Goal: Information Seeking & Learning: Learn about a topic

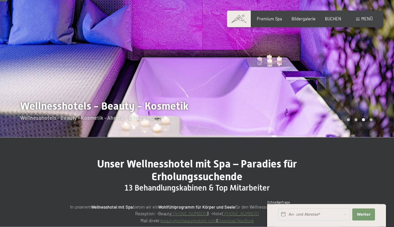
scroll to position [80, 0]
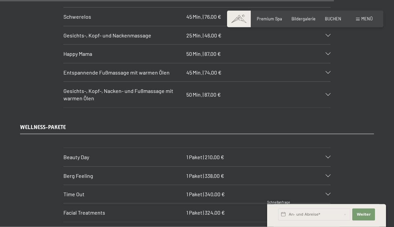
scroll to position [3587, 0]
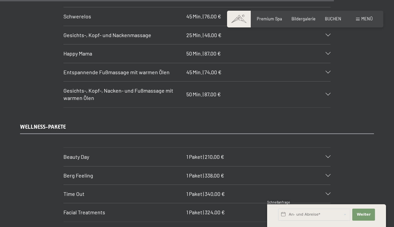
click at [327, 148] on div "Beauty Day 1 Paket | 210,00 €" at bounding box center [196, 157] width 267 height 18
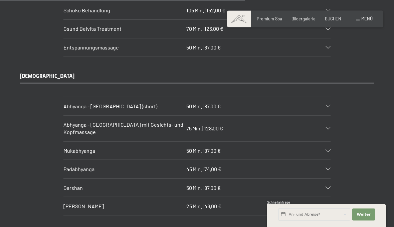
scroll to position [2705, 0]
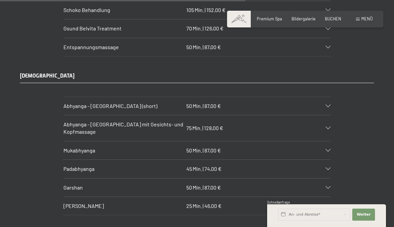
click at [326, 97] on div "Abhyanga - Ganzkörpermassage (short) 50 Min. | 87,00 €" at bounding box center [196, 106] width 267 height 18
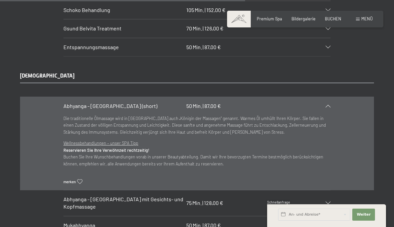
click at [80, 179] on icon at bounding box center [79, 181] width 5 height 5
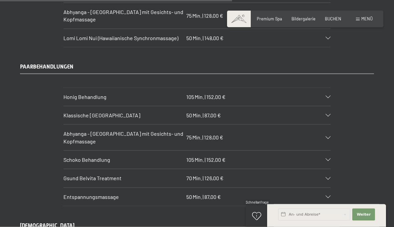
scroll to position [2555, 0]
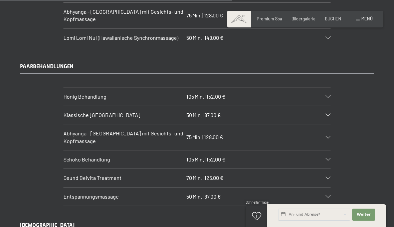
click at [325, 106] on div "Klassische Ganzkörpermassage 50 Min. | 87,00 €" at bounding box center [196, 115] width 267 height 18
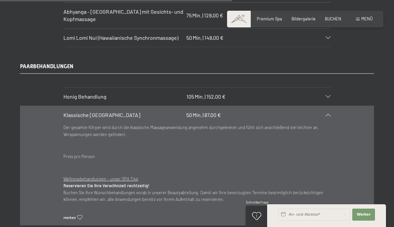
click at [322, 106] on div "Klassische Ganzkörpermassage 50 Min. | 87,00 €" at bounding box center [196, 115] width 267 height 18
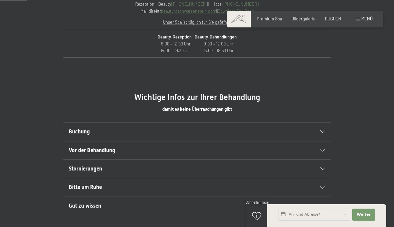
scroll to position [289, 0]
click at [323, 133] on div "Buchung" at bounding box center [197, 131] width 256 height 18
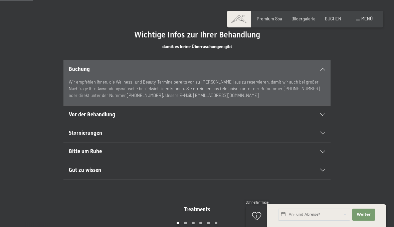
scroll to position [355, 0]
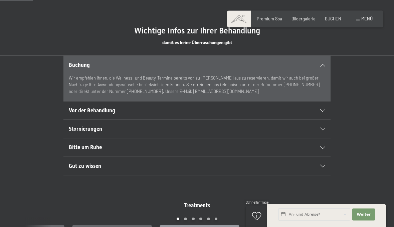
click at [85, 109] on span "Vor der Behandlung" at bounding box center [92, 110] width 46 height 6
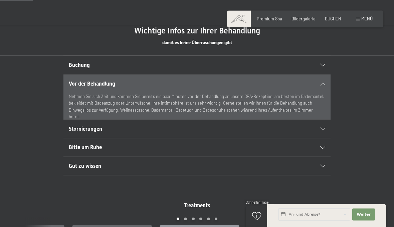
scroll to position [356, 0]
click at [325, 128] on icon at bounding box center [322, 128] width 5 height 3
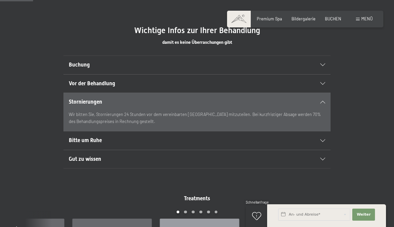
click at [323, 136] on div "Bitte um Ruhe" at bounding box center [197, 140] width 256 height 18
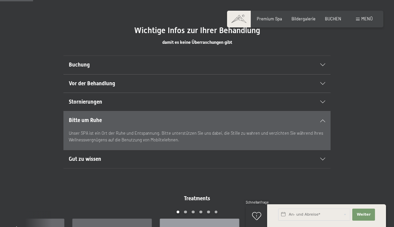
click at [80, 156] on span "Gut zu wissen" at bounding box center [85, 159] width 32 height 6
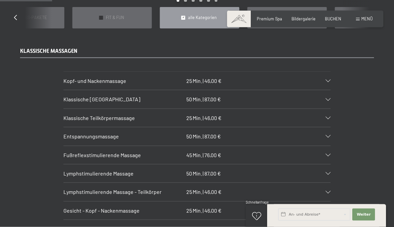
scroll to position [560, 0]
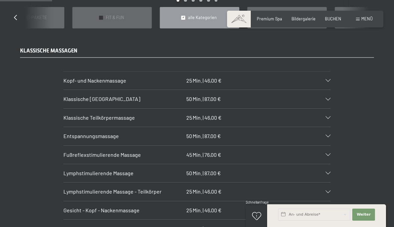
click at [329, 98] on icon at bounding box center [327, 99] width 5 height 3
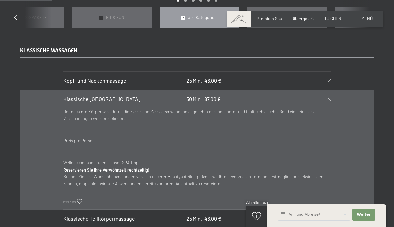
click at [79, 199] on icon at bounding box center [79, 201] width 5 height 5
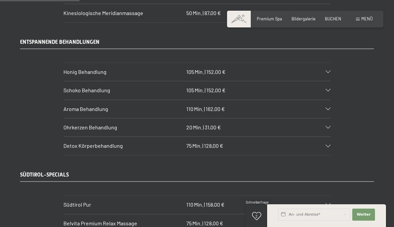
scroll to position [883, 0]
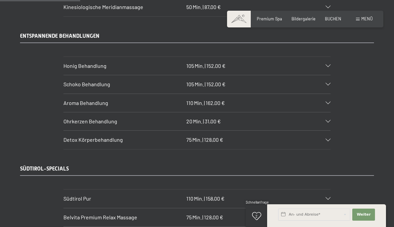
click at [76, 62] on span "Honig Behandlung" at bounding box center [84, 65] width 43 height 6
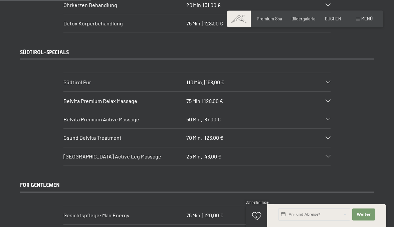
scroll to position [1006, 0]
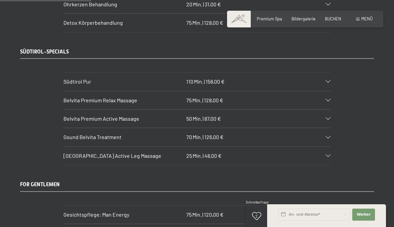
click at [326, 72] on div "Südtirol Pur 110 Min. | 158,00 €" at bounding box center [196, 81] width 267 height 18
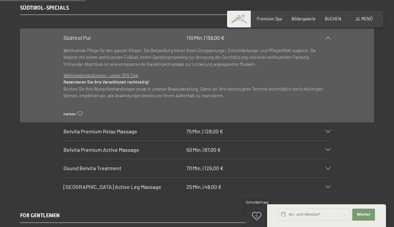
scroll to position [943, 0]
click at [329, 129] on icon at bounding box center [327, 130] width 5 height 3
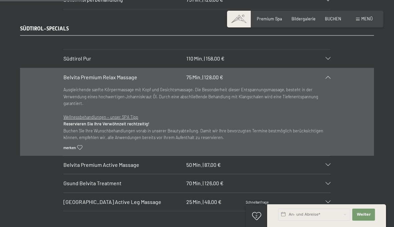
scroll to position [916, 0]
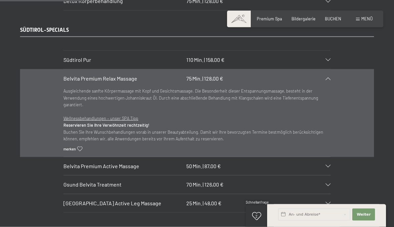
click at [77, 147] on icon at bounding box center [79, 149] width 5 height 5
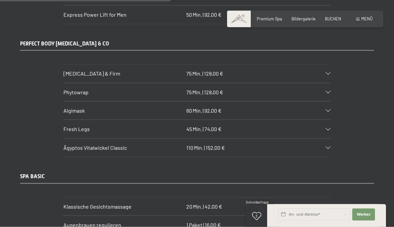
scroll to position [1864, 0]
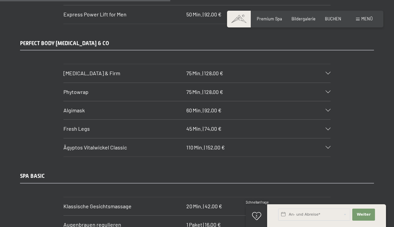
click at [325, 72] on div at bounding box center [325, 73] width 12 height 3
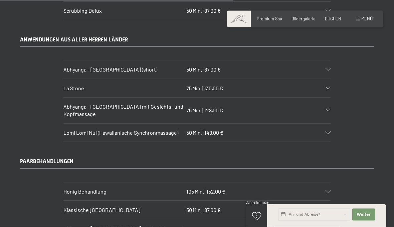
scroll to position [2572, 0]
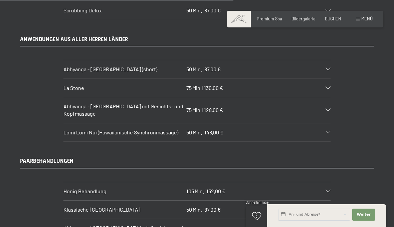
click at [326, 68] on icon at bounding box center [327, 69] width 5 height 3
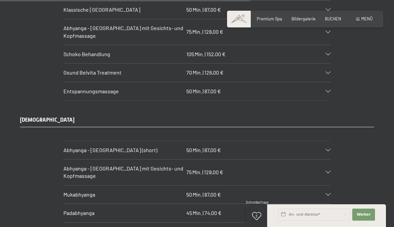
scroll to position [2749, 0]
click at [323, 140] on div "Abhyanga - Ganzkörpermassage (short) 50 Min. | 87,00 €" at bounding box center [196, 149] width 267 height 18
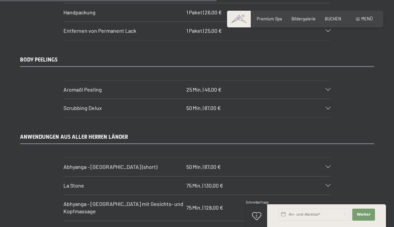
scroll to position [2377, 0]
click at [326, 157] on div "Abhyanga - Ganzkörpermassage (short) 50 Min. | 87,00 €" at bounding box center [196, 166] width 267 height 18
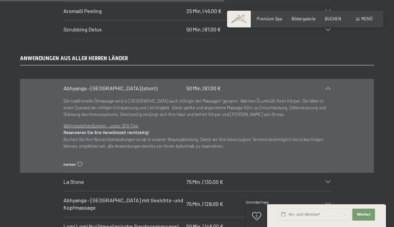
scroll to position [2460, 0]
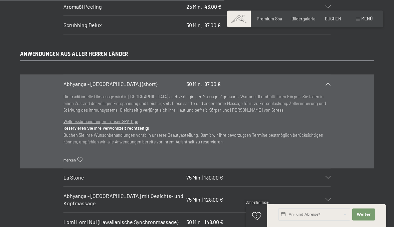
click at [328, 176] on icon at bounding box center [327, 177] width 5 height 3
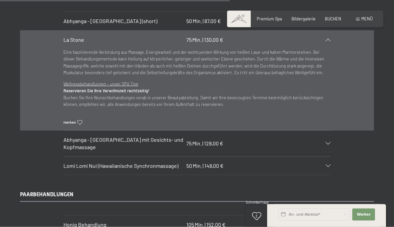
scroll to position [2523, 0]
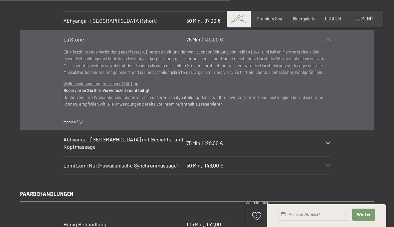
click at [326, 142] on icon at bounding box center [327, 143] width 5 height 3
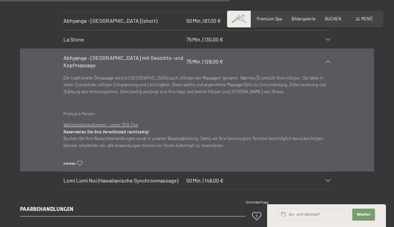
click at [78, 161] on icon at bounding box center [79, 163] width 5 height 5
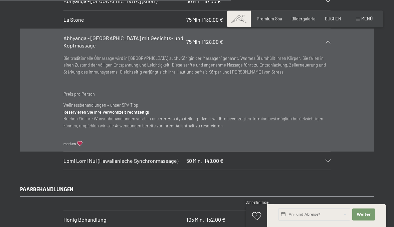
scroll to position [2543, 0]
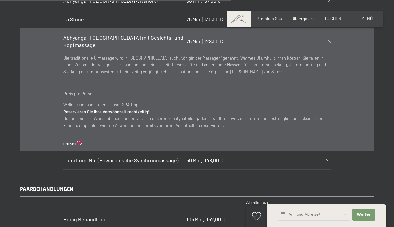
click at [329, 159] on icon at bounding box center [327, 160] width 5 height 3
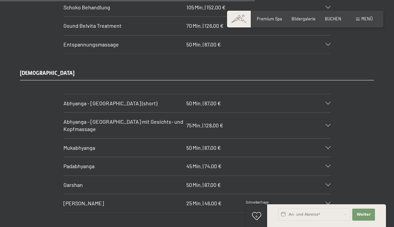
scroll to position [2809, 0]
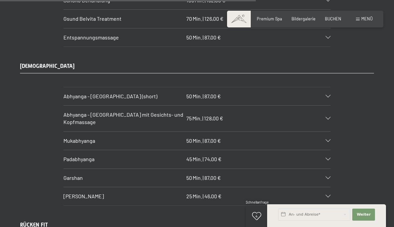
click at [327, 117] on icon at bounding box center [327, 118] width 5 height 3
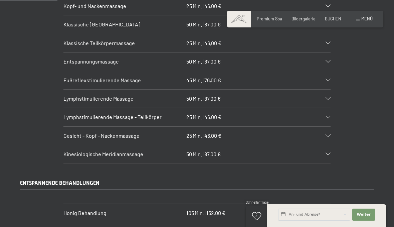
scroll to position [636, 0]
click at [255, 220] on icon at bounding box center [256, 216] width 9 height 8
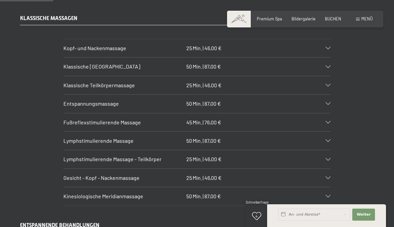
scroll to position [593, 0]
click at [326, 65] on icon at bounding box center [327, 66] width 5 height 3
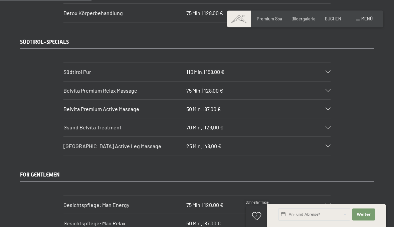
scroll to position [1010, 0]
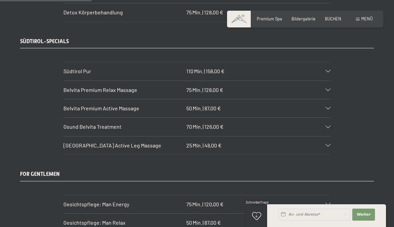
click at [327, 81] on div "Belvita Premium Relax Massage 75 Min. | 128,00 €" at bounding box center [196, 90] width 267 height 18
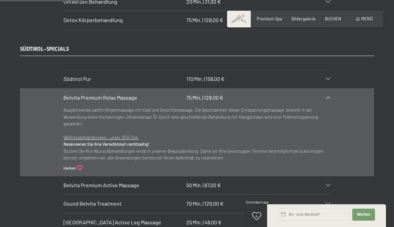
scroll to position [901, 0]
click at [81, 166] on icon at bounding box center [79, 168] width 5 height 5
click at [327, 90] on div "Belvita Premium Relax Massage 75 Min. | 128,00 €" at bounding box center [196, 98] width 267 height 18
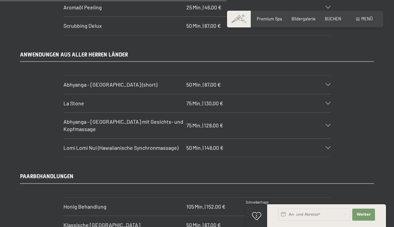
scroll to position [2457, 0]
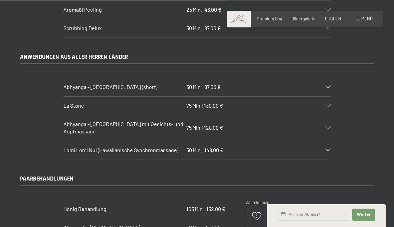
click at [327, 115] on div "Abhyanga - Ganzkörpermassage mit Gesichts- und Kopfmassage 75 Min. | 128,00 €" at bounding box center [196, 128] width 267 height 26
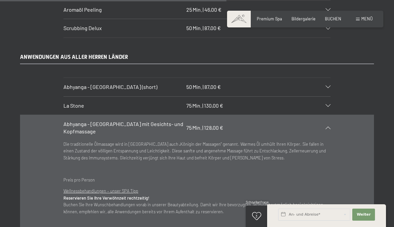
click at [329, 104] on icon at bounding box center [327, 105] width 5 height 3
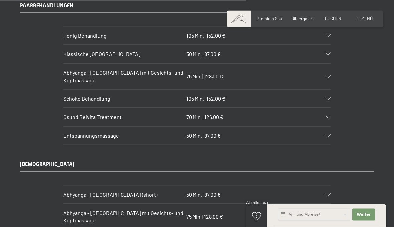
scroll to position [2711, 0]
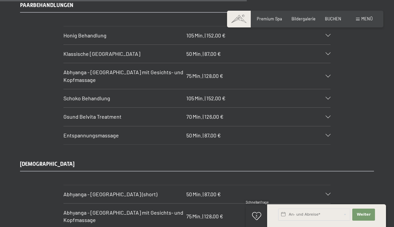
click at [328, 75] on icon at bounding box center [327, 76] width 5 height 3
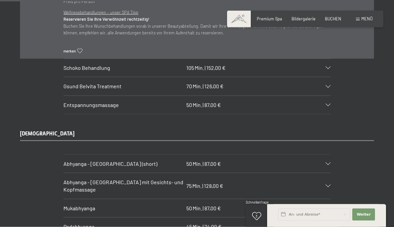
scroll to position [2761, 0]
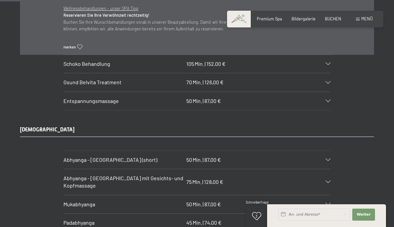
click at [324, 180] on div at bounding box center [325, 181] width 12 height 3
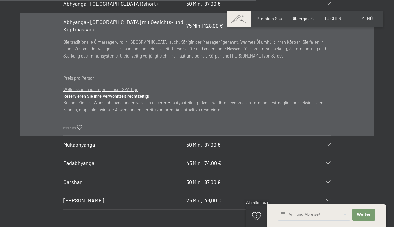
scroll to position [2821, 0]
click at [255, 220] on icon at bounding box center [256, 216] width 9 height 8
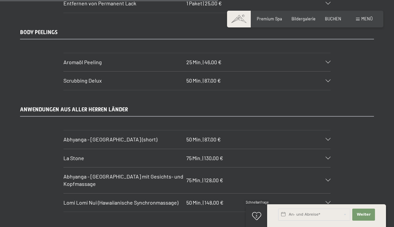
scroll to position [2404, 0]
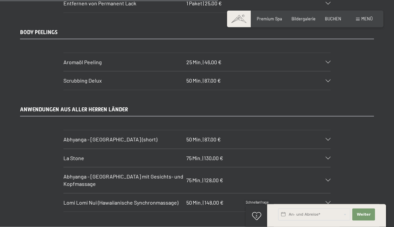
click at [329, 138] on icon at bounding box center [327, 139] width 5 height 3
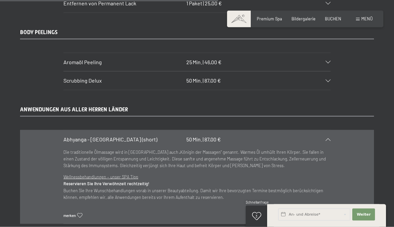
scroll to position [2405, 0]
click at [375, 140] on div "ANWENDUNGEN AUS ALLER HERREN LÄNDER Abhyanga - Ganzkörpermassage (short) 50 Min…" at bounding box center [197, 195] width 394 height 181
click at [328, 130] on div "Abhyanga - Ganzkörpermassage (short) 50 Min. | 87,00 €" at bounding box center [196, 139] width 267 height 18
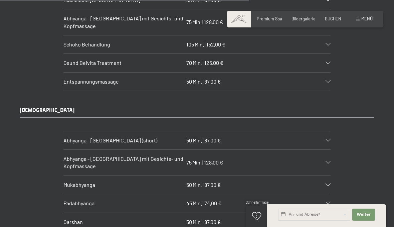
scroll to position [2683, 0]
click at [327, 140] on icon at bounding box center [327, 141] width 5 height 3
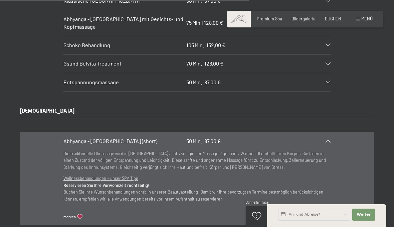
click at [82, 214] on icon at bounding box center [79, 216] width 5 height 5
click at [329, 132] on div "Abhyanga - Ganzkörpermassage (short) 50 Min. | 87,00 €" at bounding box center [196, 141] width 267 height 18
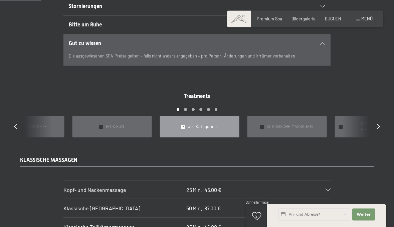
scroll to position [454, 0]
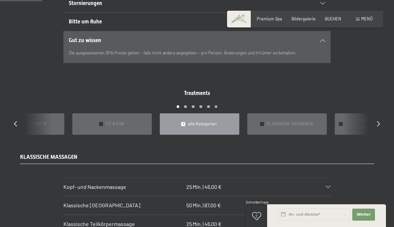
click at [42, 121] on span "WELLNESS-PAKETE" at bounding box center [27, 124] width 39 height 6
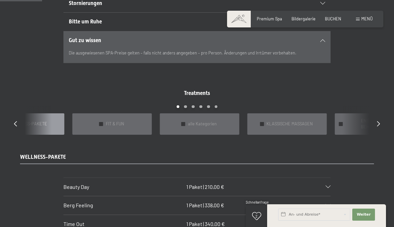
click at [185, 105] on div "Carousel Page 2" at bounding box center [185, 106] width 3 height 3
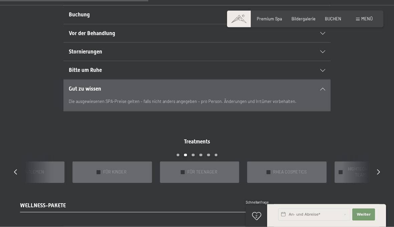
scroll to position [406, 0]
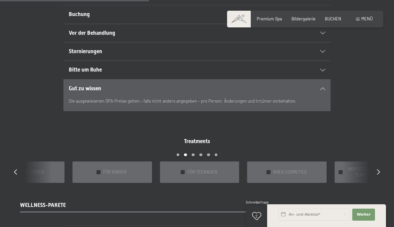
click at [379, 168] on div at bounding box center [378, 171] width 3 height 7
click at [376, 165] on div "Treatments slide 12 to 16 of 22 ✓ BÄDER & PACKUNGEN ✓ VORFREUDE FÜR WERDENDE MÜ…" at bounding box center [197, 160] width 385 height 45
click at [373, 166] on div "Treatments slide 12 to 16 of 22 ✓ BÄDER & PACKUNGEN ✓ VORFREUDE FÜR WERDENDE MÜ…" at bounding box center [197, 160] width 385 height 45
click at [374, 167] on div "Treatments slide 12 to 16 of 22 ✓ BÄDER & PACKUNGEN ✓ VORFREUDE FÜR WERDENDE MÜ…" at bounding box center [197, 160] width 385 height 45
click at [379, 169] on icon at bounding box center [378, 171] width 3 height 5
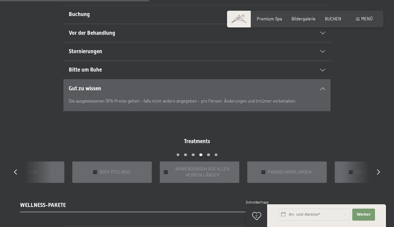
click at [374, 164] on div "Treatments slide 15 to 19 of 22 ✓ BÄDER & PACKUNGEN ✓ VORFREUDE FÜR WERDENDE MÜ…" at bounding box center [197, 160] width 385 height 45
click at [377, 169] on icon at bounding box center [378, 171] width 3 height 5
click at [378, 169] on icon at bounding box center [378, 171] width 3 height 5
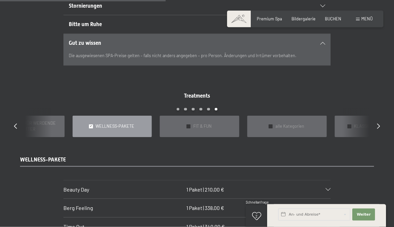
click at [374, 121] on div "Treatments slide 2 to 6 of 22 ✓ BÄDER & PACKUNGEN ✓ VORFREUDE FÜR WERDENDE MÜTT…" at bounding box center [197, 114] width 385 height 45
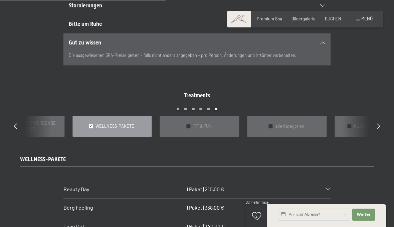
click at [378, 123] on icon at bounding box center [378, 125] width 3 height 5
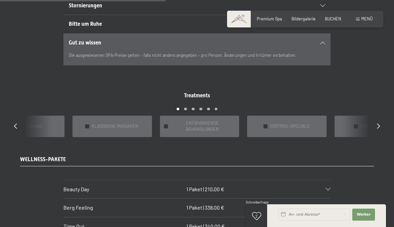
click at [378, 123] on icon at bounding box center [378, 125] width 3 height 5
click at [14, 123] on icon at bounding box center [15, 125] width 3 height 5
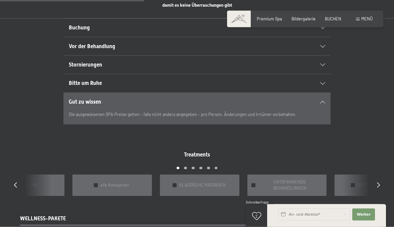
scroll to position [393, 0]
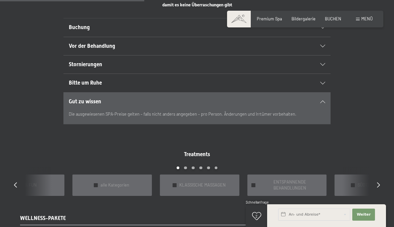
click at [102, 182] on span "alle Kategorien" at bounding box center [114, 185] width 29 height 6
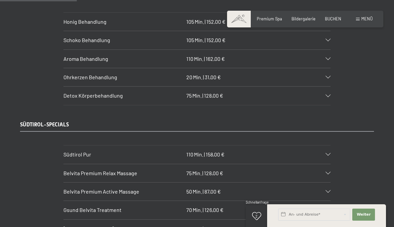
scroll to position [829, 0]
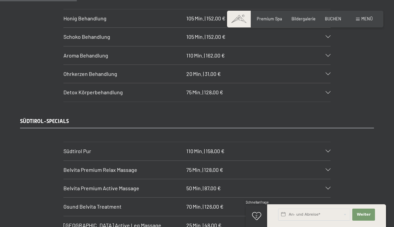
click at [324, 187] on div at bounding box center [325, 188] width 12 height 3
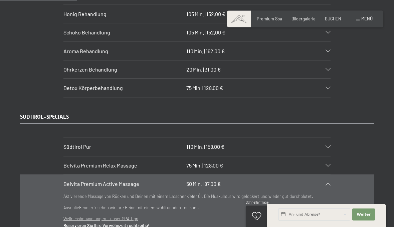
scroll to position [842, 0]
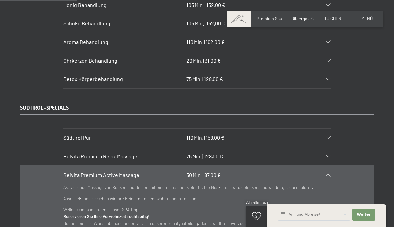
click at [329, 173] on icon at bounding box center [327, 174] width 5 height 3
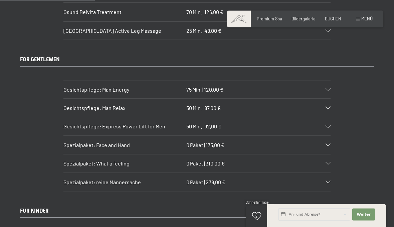
scroll to position [1026, 0]
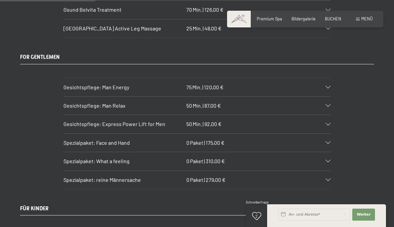
click at [328, 178] on icon at bounding box center [327, 179] width 5 height 3
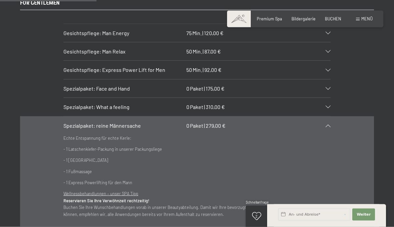
scroll to position [1073, 0]
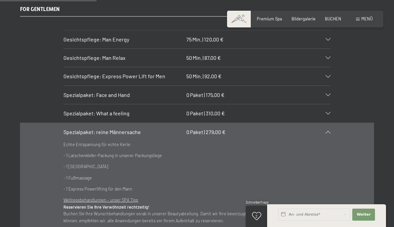
click at [329, 123] on div "Spezialpaket: reine Männersache 0 Paket | 279,00 €" at bounding box center [196, 132] width 267 height 18
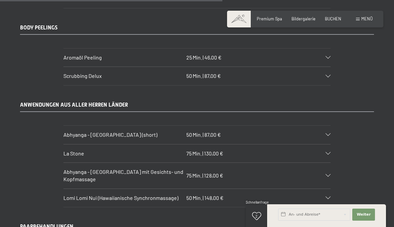
scroll to position [2411, 0]
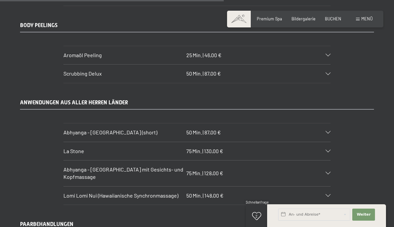
click at [324, 131] on div at bounding box center [325, 132] width 12 height 3
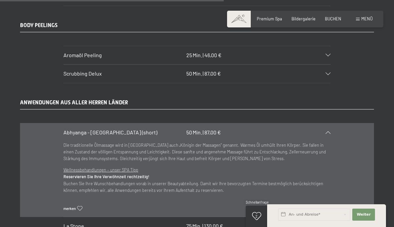
click at [328, 131] on icon at bounding box center [327, 132] width 5 height 3
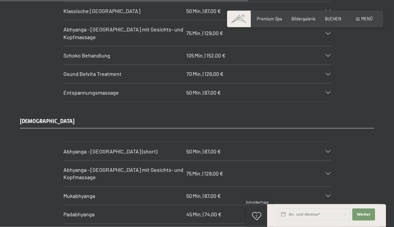
scroll to position [2673, 0]
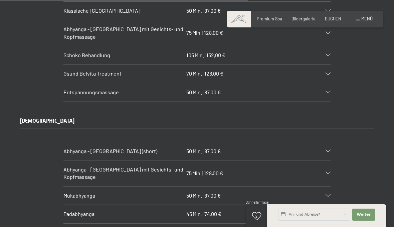
click at [322, 150] on div at bounding box center [325, 151] width 12 height 3
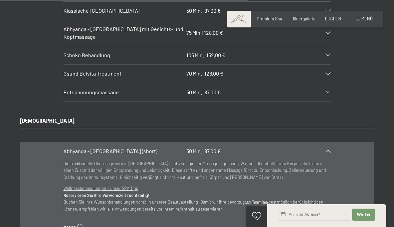
click at [327, 150] on icon at bounding box center [327, 151] width 5 height 3
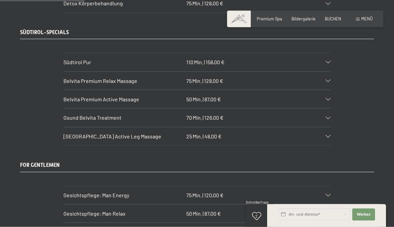
scroll to position [918, 0]
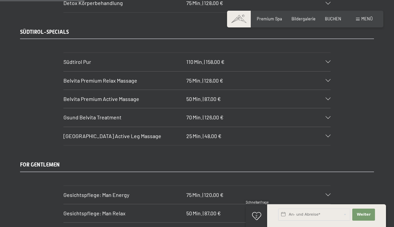
click at [326, 97] on icon at bounding box center [327, 98] width 5 height 3
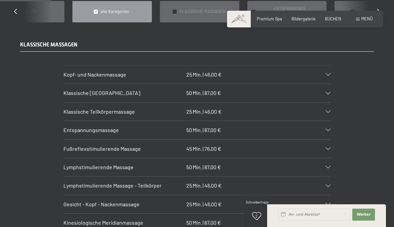
scroll to position [567, 0]
click at [326, 85] on div "Klassische Ganzkörpermassage 50 Min. | 87,00 €" at bounding box center [196, 92] width 267 height 18
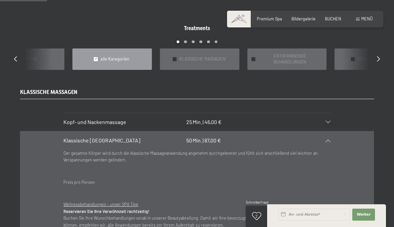
scroll to position [520, 0]
click at [177, 54] on div "✓ KLASSISCHE MASSAGEN" at bounding box center [199, 58] width 79 height 21
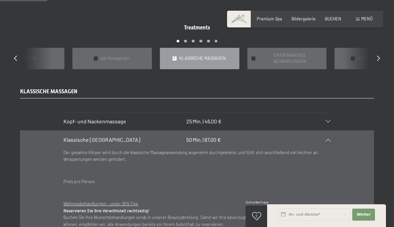
click at [327, 132] on div "Klassische Ganzkörpermassage 50 Min. | 87,00 €" at bounding box center [196, 140] width 267 height 18
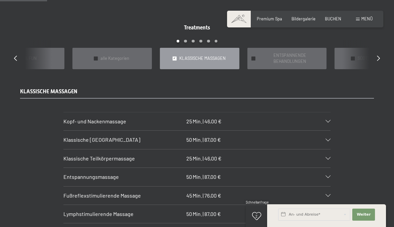
click at [256, 55] on div "✓ ENTSPANNENDE BEHANDLUNGEN" at bounding box center [286, 58] width 79 height 21
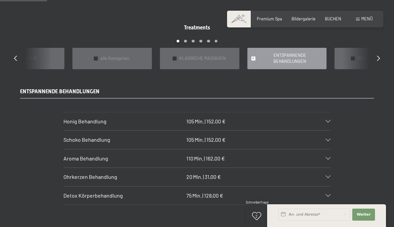
click at [177, 56] on div "✓ KLASSISCHE MASSAGEN" at bounding box center [199, 58] width 79 height 21
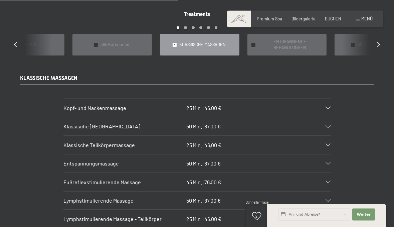
scroll to position [532, 0]
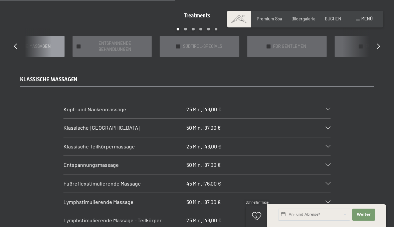
click at [191, 43] on span "SÜDTIROL-SPECIALS" at bounding box center [202, 46] width 39 height 6
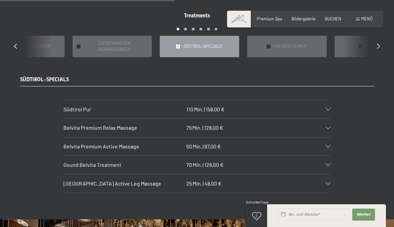
click at [274, 43] on span "FOR GENTLEMEN" at bounding box center [289, 46] width 33 height 6
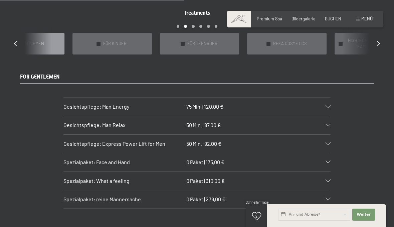
scroll to position [535, 0]
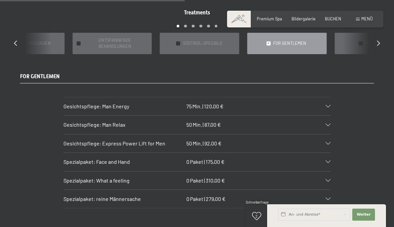
click at [124, 39] on span "ENTSPANNENDE BEHANDLUNGEN" at bounding box center [115, 43] width 64 height 12
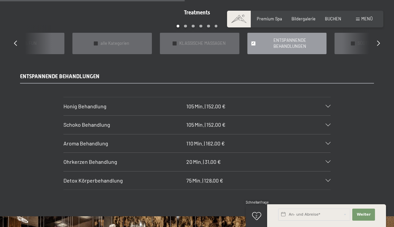
click at [199, 40] on span "KLASSISCHE MASSAGEN" at bounding box center [202, 43] width 46 height 6
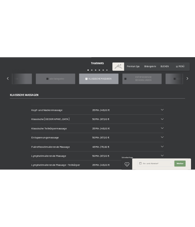
scroll to position [418, 0]
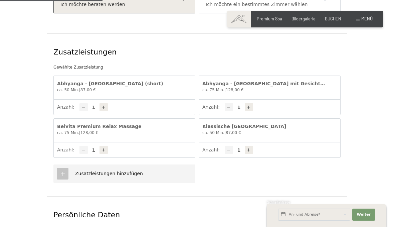
scroll to position [178, 0]
click at [82, 102] on div at bounding box center [83, 106] width 8 height 8
click at [80, 102] on div at bounding box center [83, 106] width 8 height 8
click at [82, 102] on div at bounding box center [83, 106] width 8 height 8
click at [80, 102] on div at bounding box center [83, 106] width 8 height 8
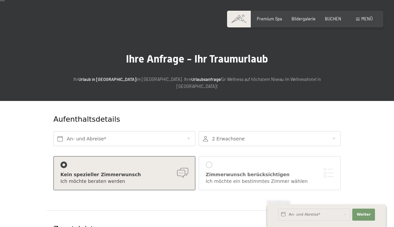
scroll to position [0, 0]
